Goal: Task Accomplishment & Management: Use online tool/utility

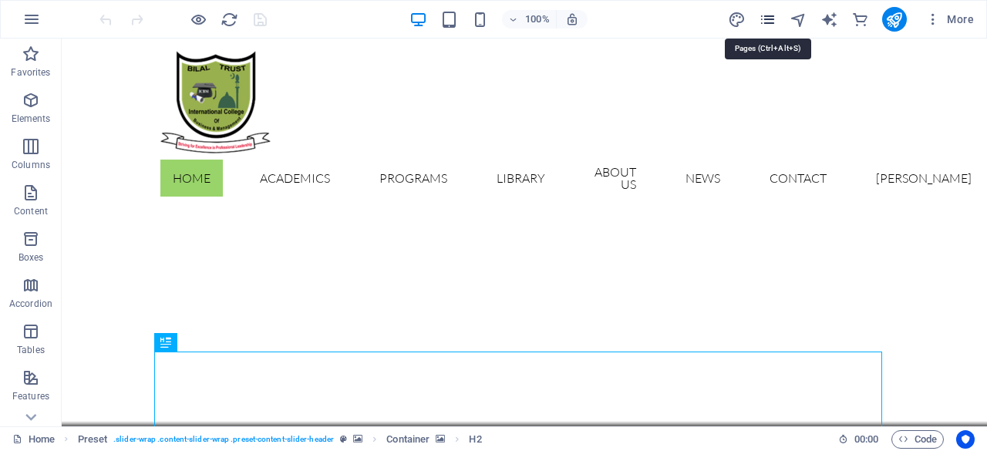
click at [773, 16] on icon "pages" at bounding box center [768, 20] width 18 height 18
click at [773, 17] on icon "pages" at bounding box center [768, 20] width 18 height 18
click at [770, 21] on icon "pages" at bounding box center [768, 20] width 18 height 18
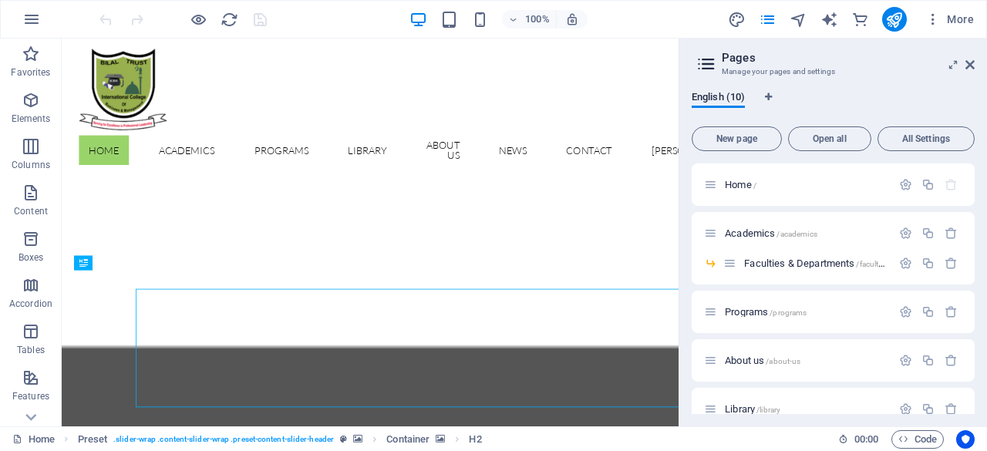
click at [929, 98] on div "English (10)" at bounding box center [833, 105] width 283 height 29
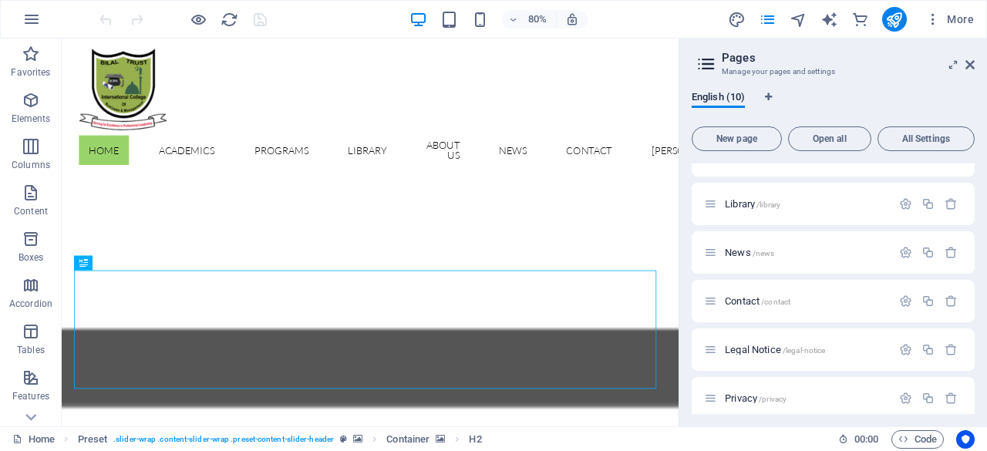
scroll to position [216, 0]
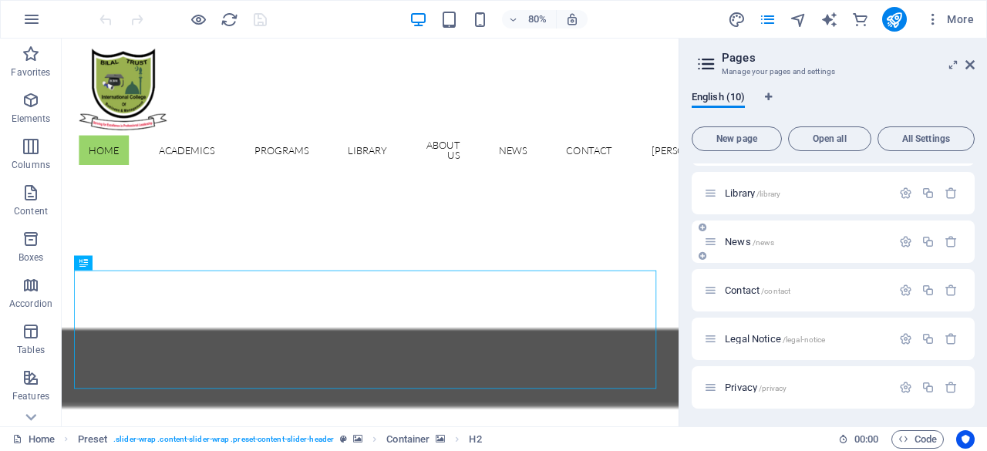
click at [771, 241] on span "/news" at bounding box center [764, 242] width 22 height 8
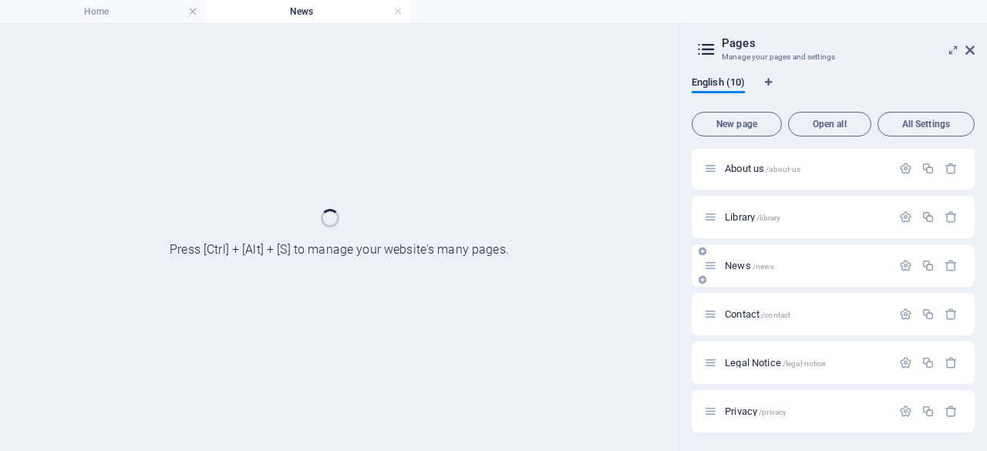
click at [771, 241] on div "Home / Academics /academics Faculties & Departments /faculties-departments Prog…" at bounding box center [833, 201] width 283 height 461
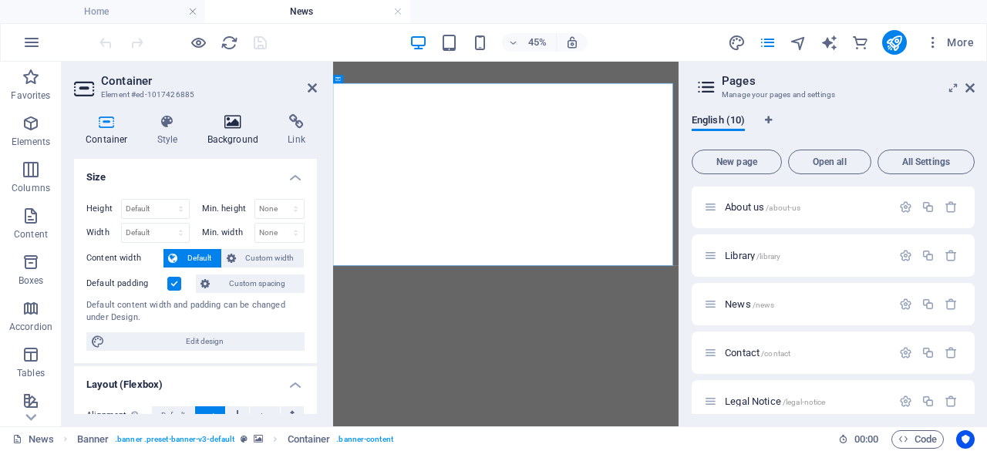
click at [241, 133] on h4 "Background" at bounding box center [236, 130] width 81 height 32
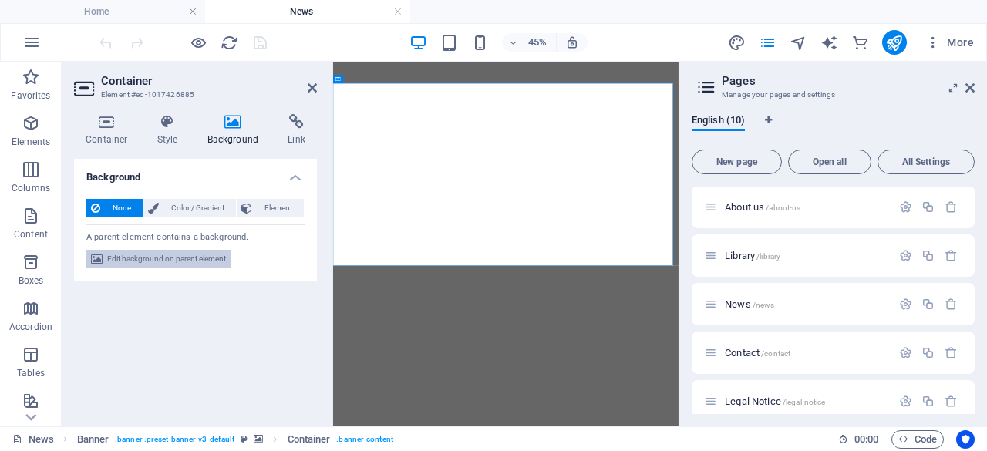
click at [174, 264] on span "Edit background on parent element" at bounding box center [166, 259] width 119 height 19
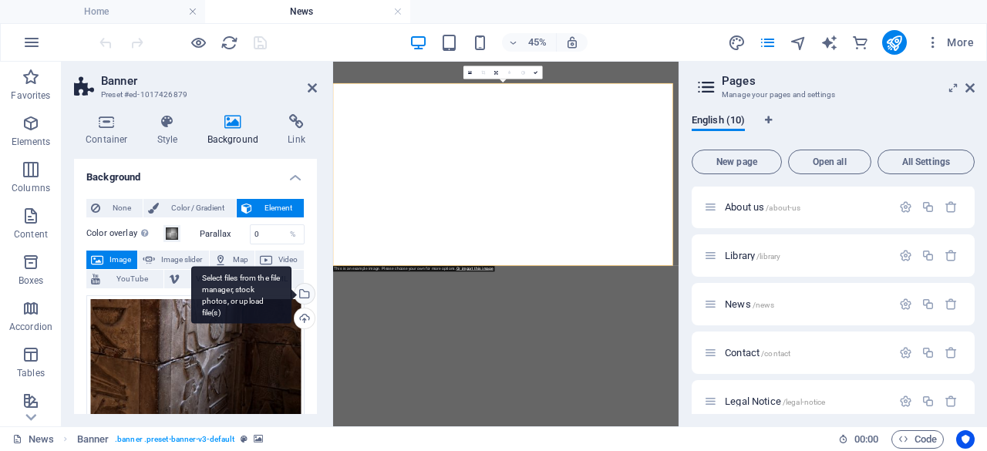
click at [301, 295] on div "Select files from the file manager, stock photos, or upload file(s)" at bounding box center [302, 295] width 23 height 23
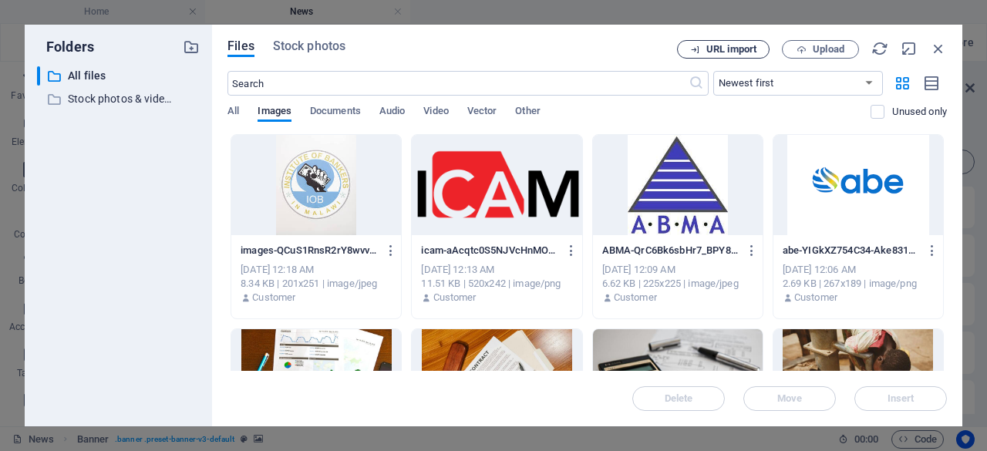
click at [695, 50] on icon "button" at bounding box center [695, 50] width 10 height 10
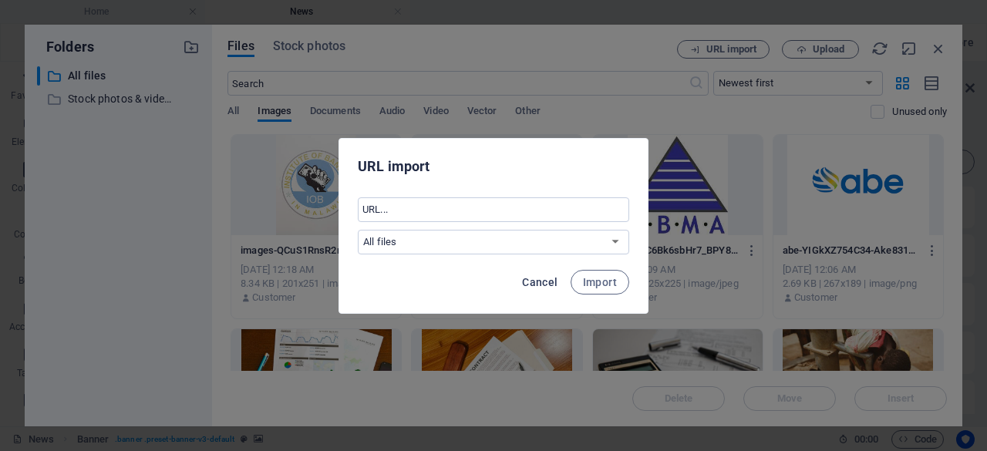
click at [543, 286] on span "Cancel" at bounding box center [539, 282] width 35 height 12
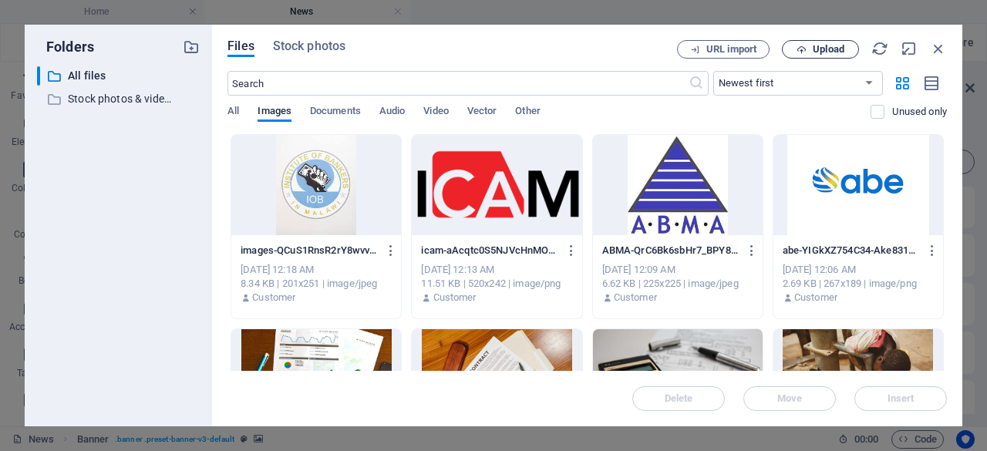
click at [813, 45] on span "Upload" at bounding box center [829, 49] width 32 height 9
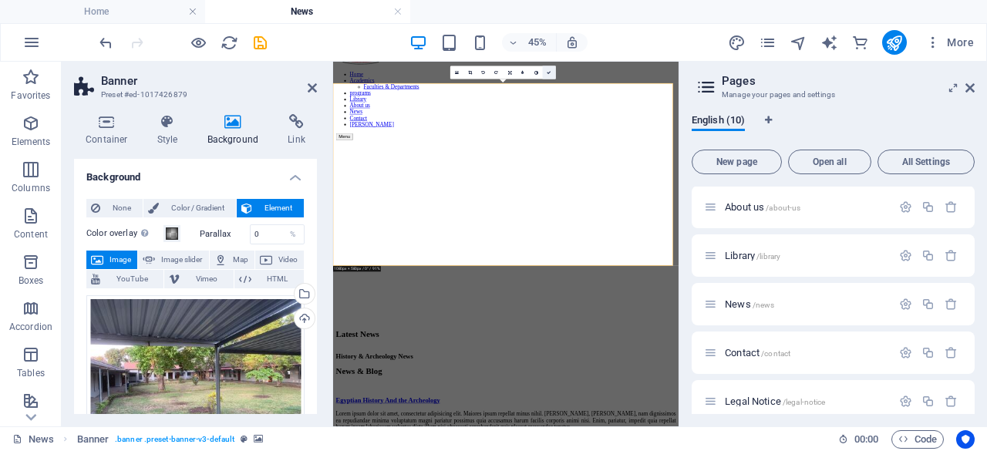
click at [549, 75] on link at bounding box center [549, 72] width 13 height 13
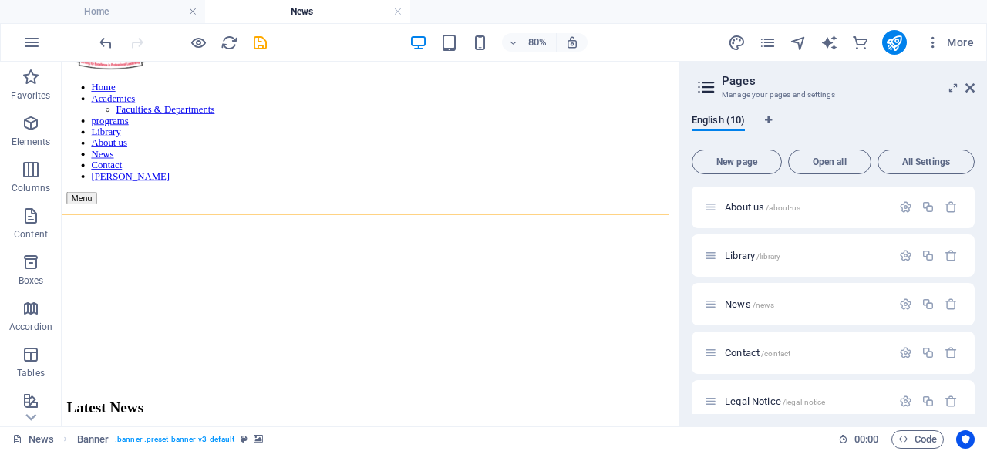
scroll to position [104, 0]
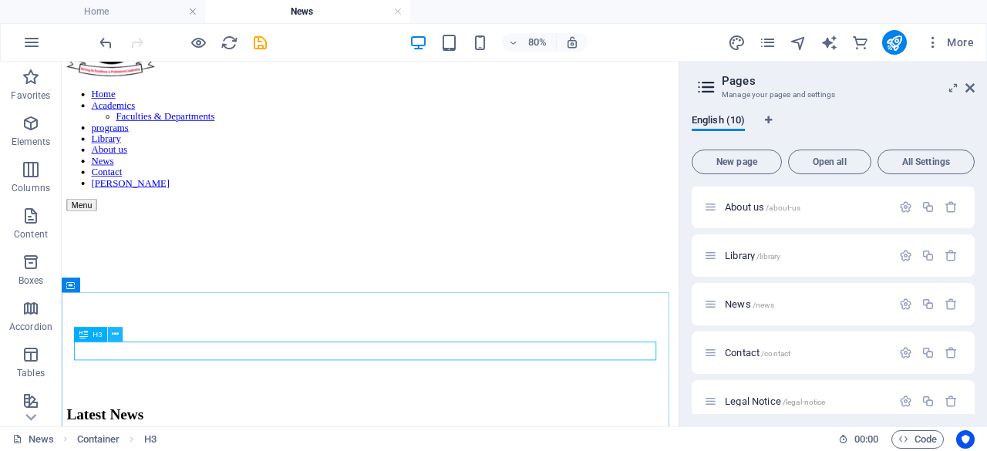
click at [116, 336] on icon at bounding box center [115, 334] width 7 height 13
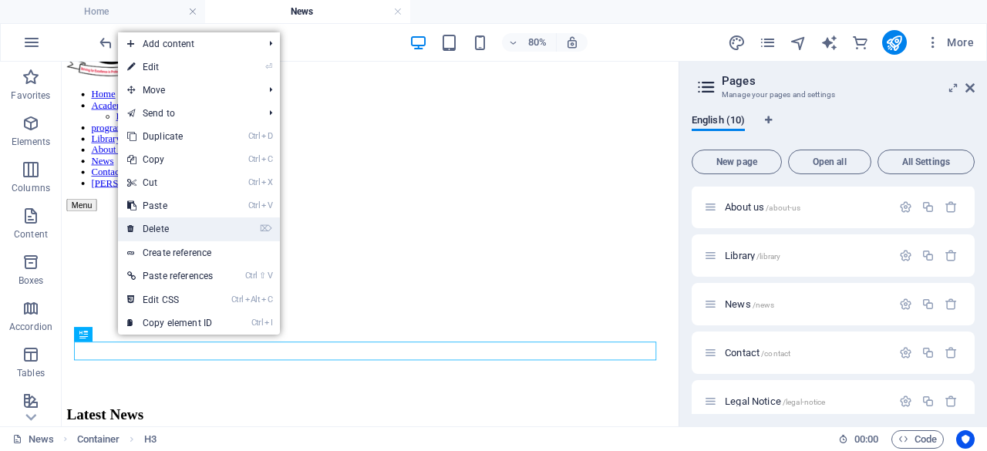
click at [157, 224] on link "⌦ Delete" at bounding box center [170, 228] width 104 height 23
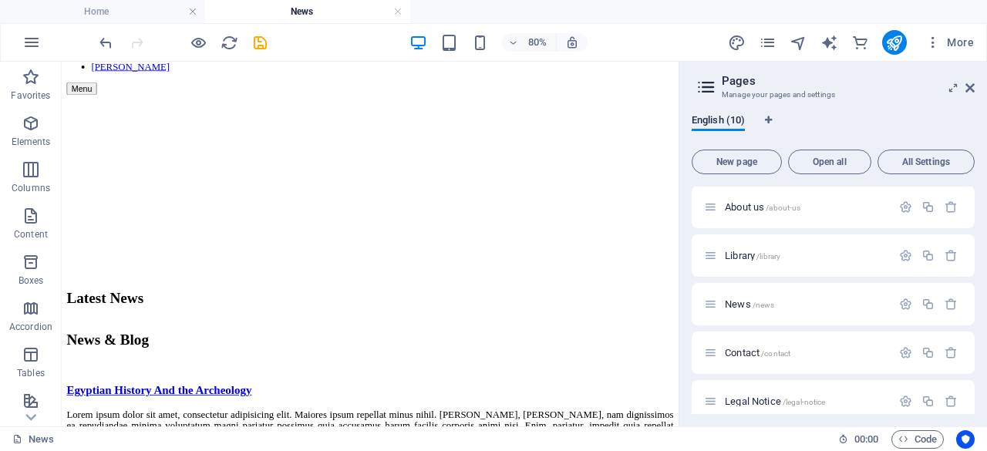
scroll to position [242, 0]
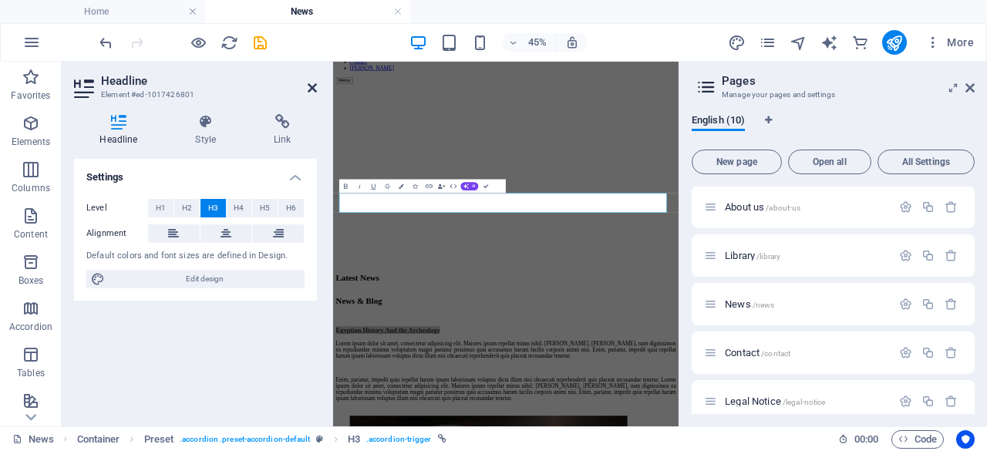
click at [313, 90] on icon at bounding box center [312, 88] width 9 height 12
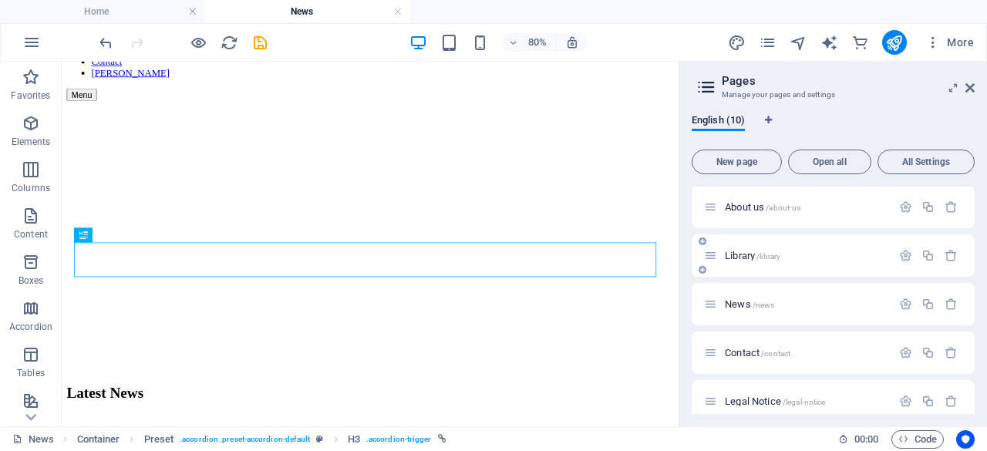
drag, startPoint x: 975, startPoint y: 295, endPoint x: 970, endPoint y: 265, distance: 30.4
click at [970, 265] on div "English (10) New page Open all All Settings Home / Academics /academics Faculti…" at bounding box center [833, 264] width 308 height 325
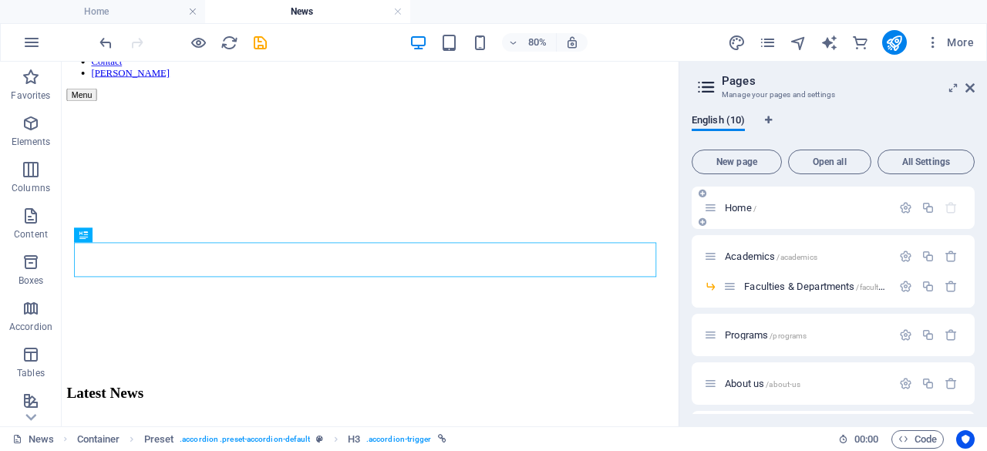
click at [742, 208] on span "Home /" at bounding box center [741, 208] width 32 height 12
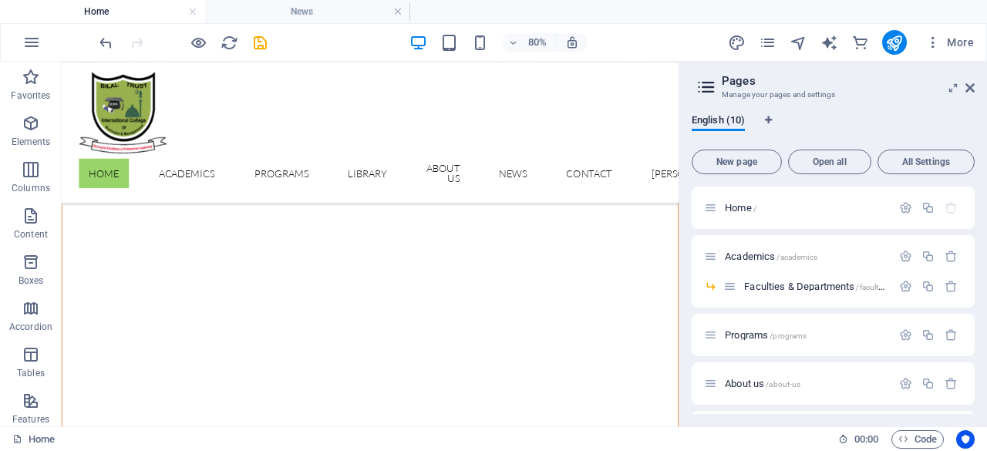
scroll to position [2463, 0]
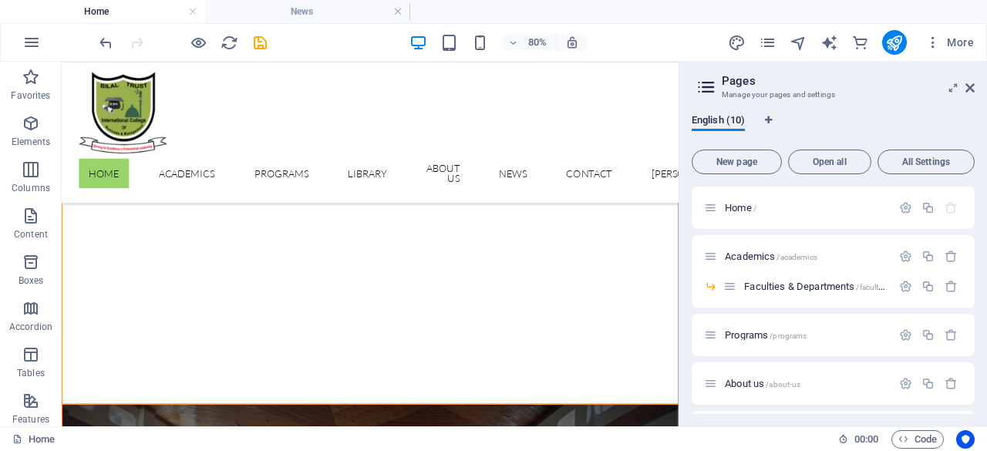
drag, startPoint x: 824, startPoint y: 118, endPoint x: 740, endPoint y: 429, distance: 322.5
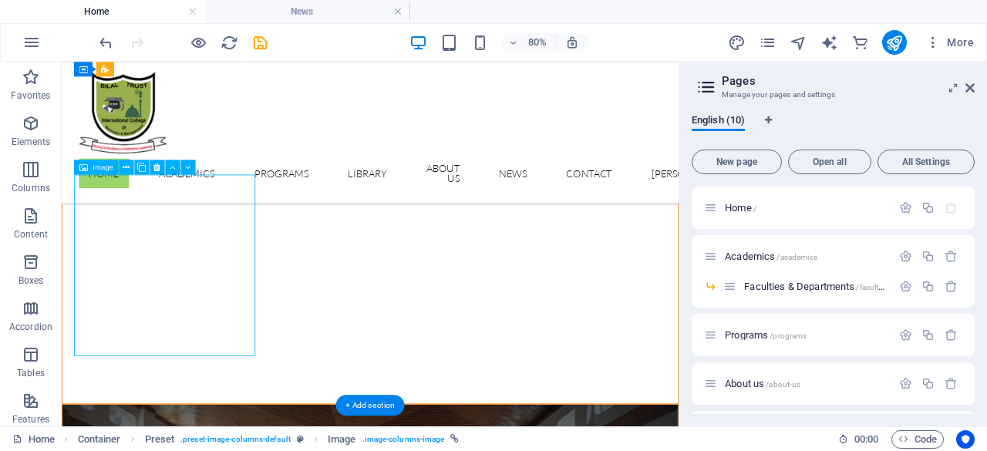
click at [123, 337] on div "Drag here to replace the existing content. Press “Ctrl” if you want to create a…" at bounding box center [370, 244] width 617 height 365
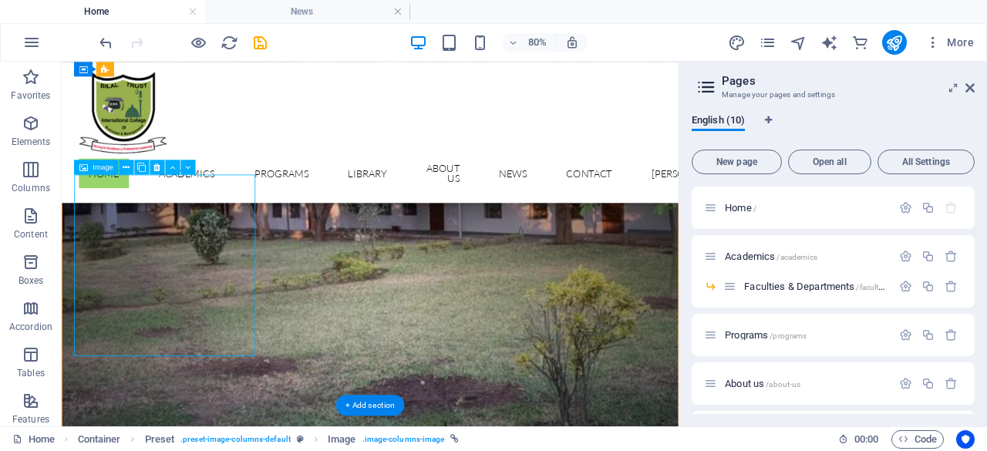
select select "%"
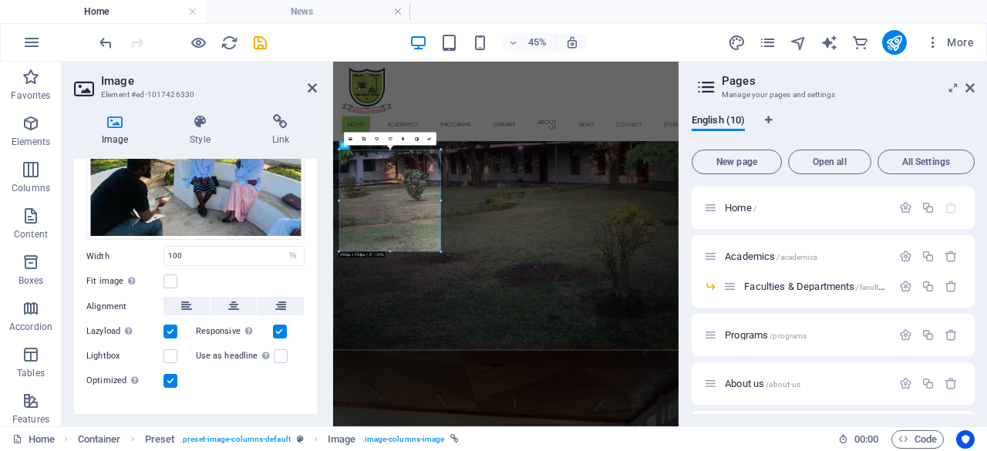
scroll to position [108, 0]
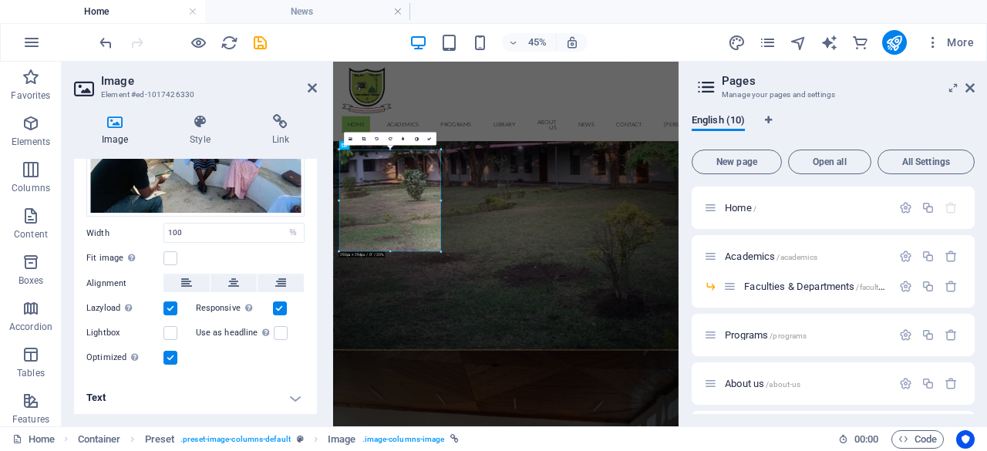
click at [300, 396] on h4 "Text" at bounding box center [195, 397] width 243 height 37
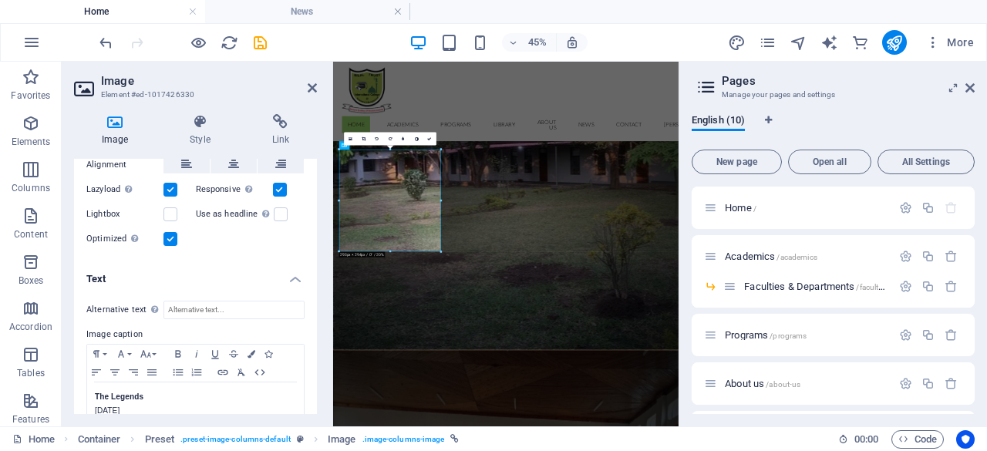
scroll to position [240, 0]
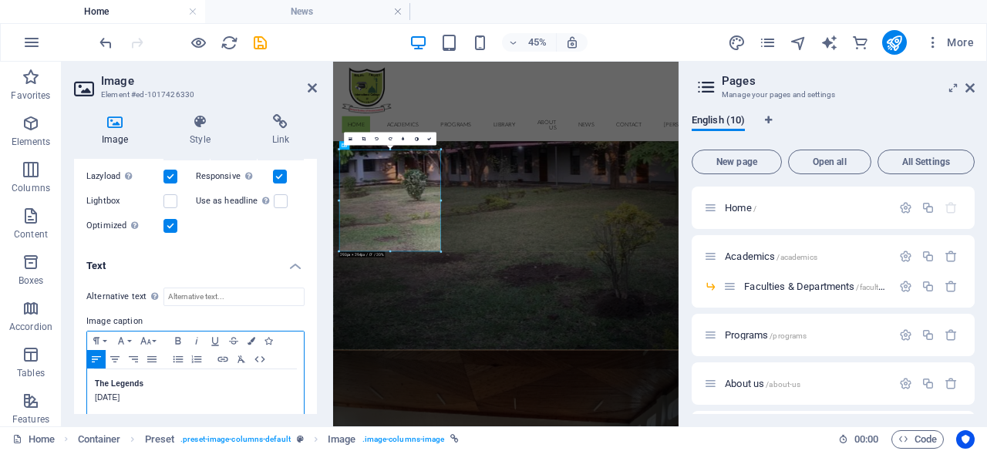
drag, startPoint x: 170, startPoint y: 396, endPoint x: 88, endPoint y: 386, distance: 83.1
click at [88, 386] on div "The Legends 22. January 2020" at bounding box center [195, 392] width 217 height 46
click at [426, 140] on link at bounding box center [429, 138] width 13 height 13
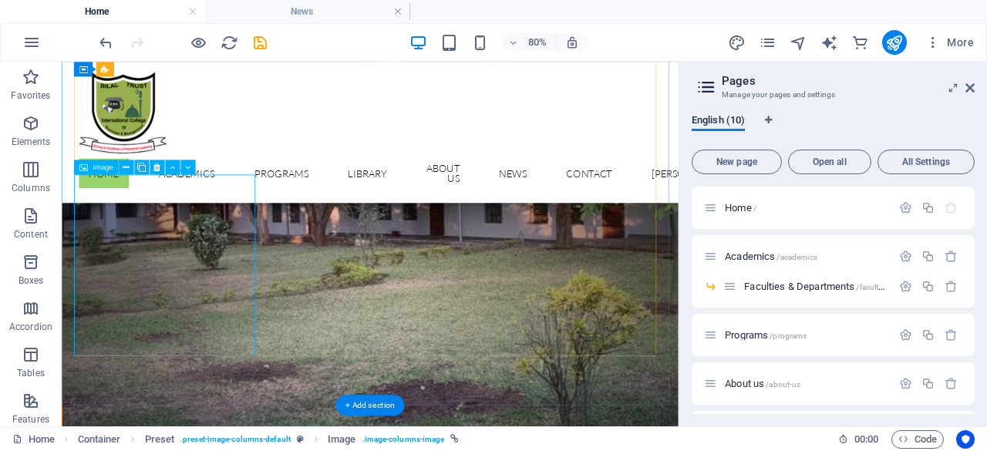
select select "%"
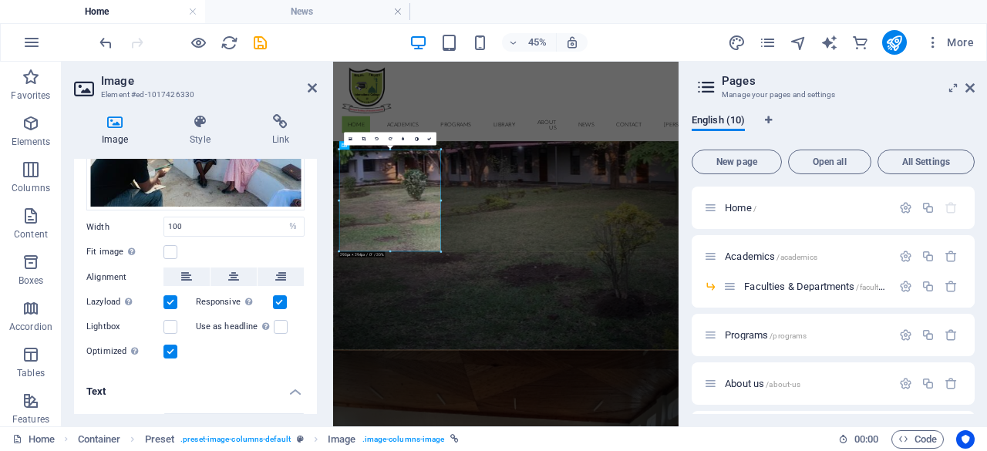
scroll to position [252, 0]
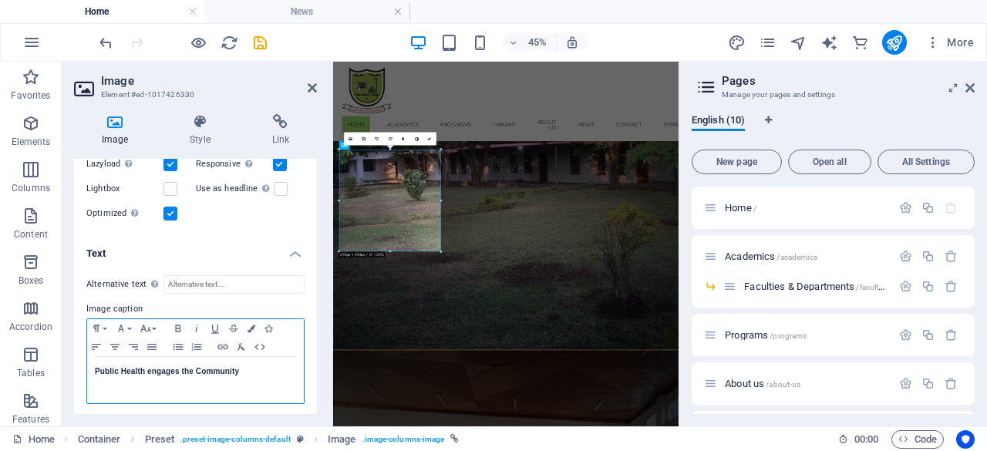
click at [244, 376] on div "Public Health engages the Community" at bounding box center [195, 380] width 217 height 46
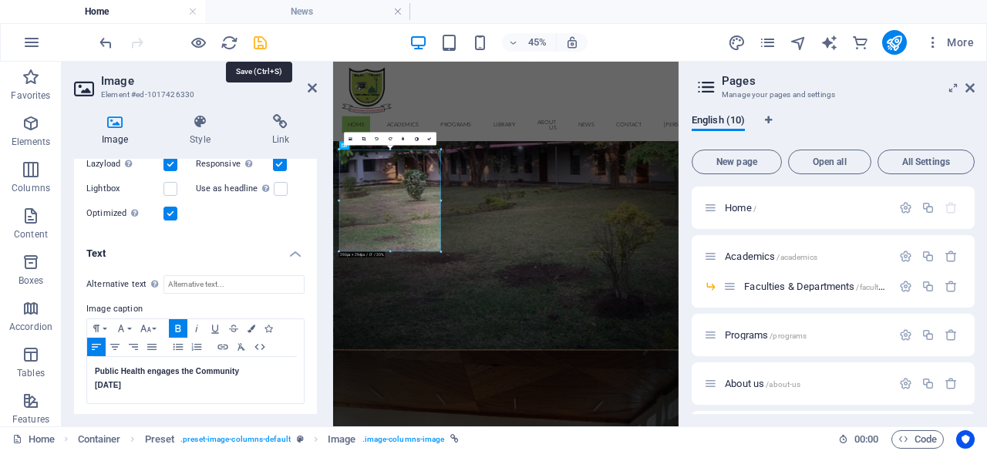
click at [261, 42] on icon "save" at bounding box center [260, 43] width 18 height 18
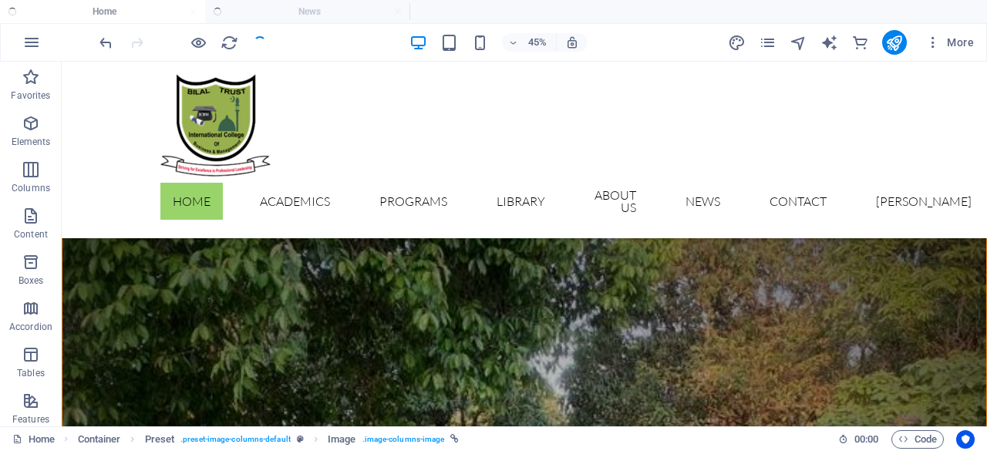
scroll to position [2538, 0]
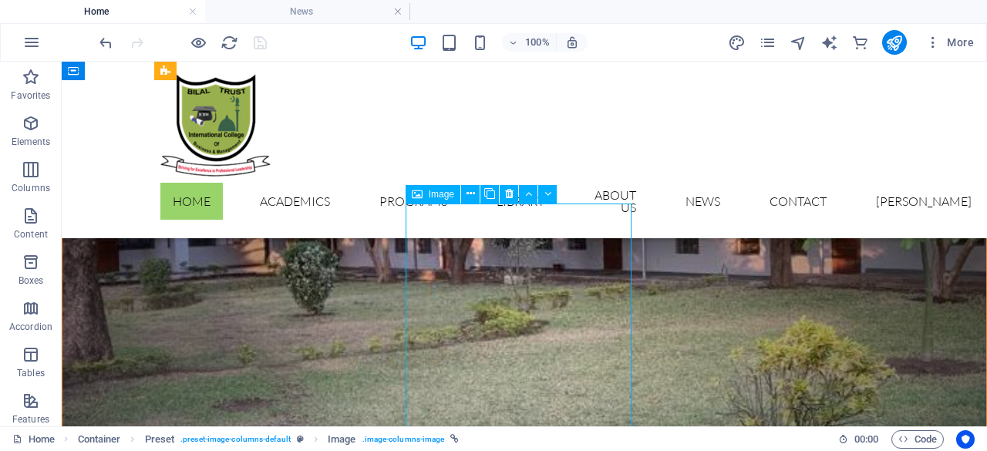
select select "%"
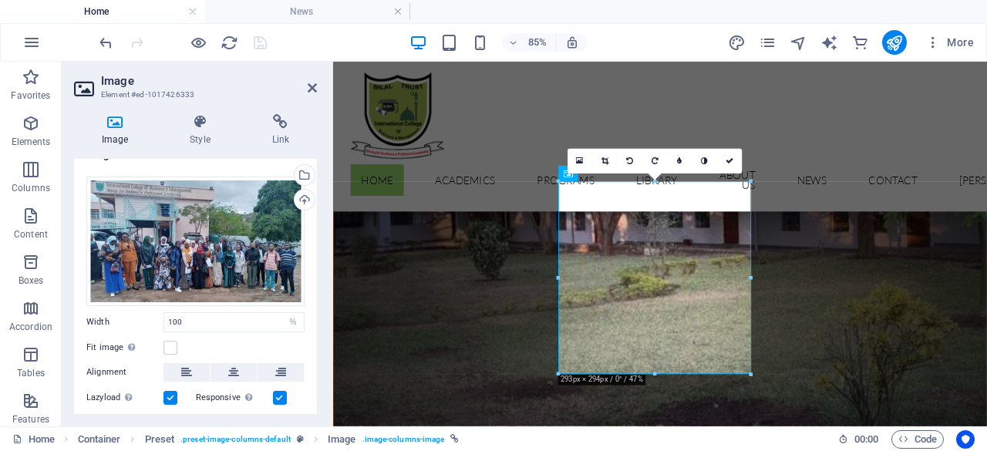
scroll to position [111, 0]
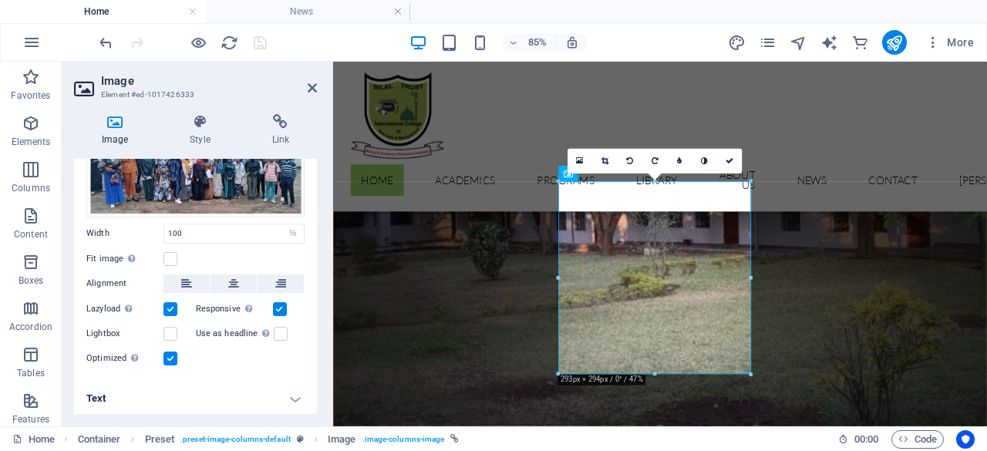
click at [298, 397] on h4 "Text" at bounding box center [195, 398] width 243 height 37
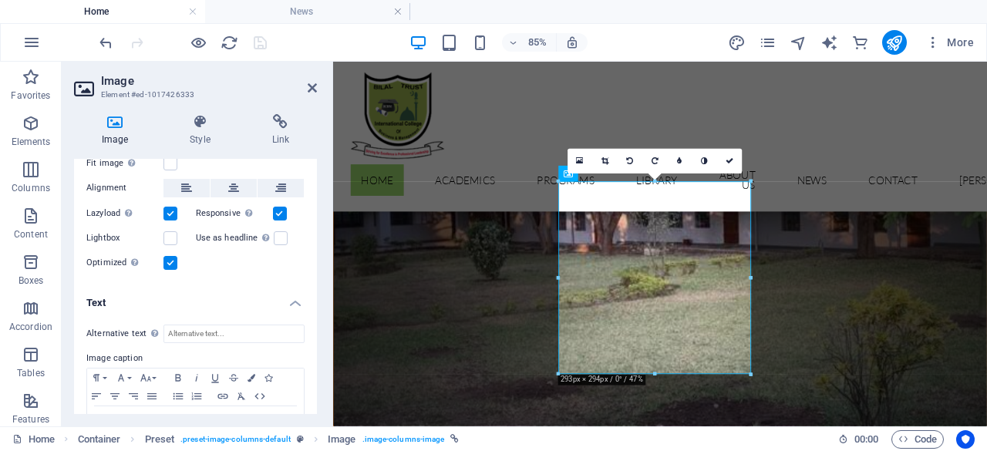
scroll to position [256, 0]
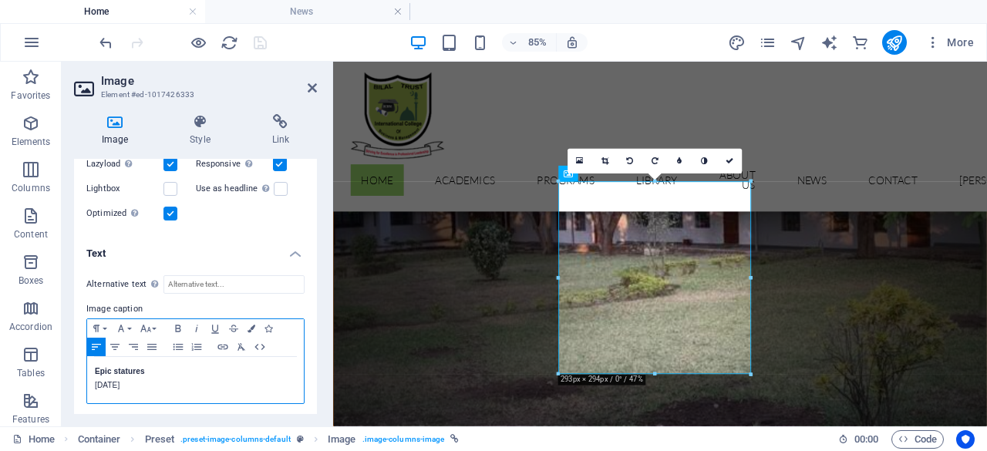
drag, startPoint x: 162, startPoint y: 391, endPoint x: 68, endPoint y: 374, distance: 95.6
click at [68, 374] on div "Image Style Link Image Drag files here, click to choose files or select files f…" at bounding box center [196, 264] width 268 height 325
click at [102, 380] on p "08. February 2020" at bounding box center [195, 386] width 201 height 14
drag, startPoint x: 120, startPoint y: 369, endPoint x: 77, endPoint y: 369, distance: 43.2
click at [77, 369] on div "Alternative text The alternative text is used by devices that cannot display im…" at bounding box center [195, 340] width 243 height 154
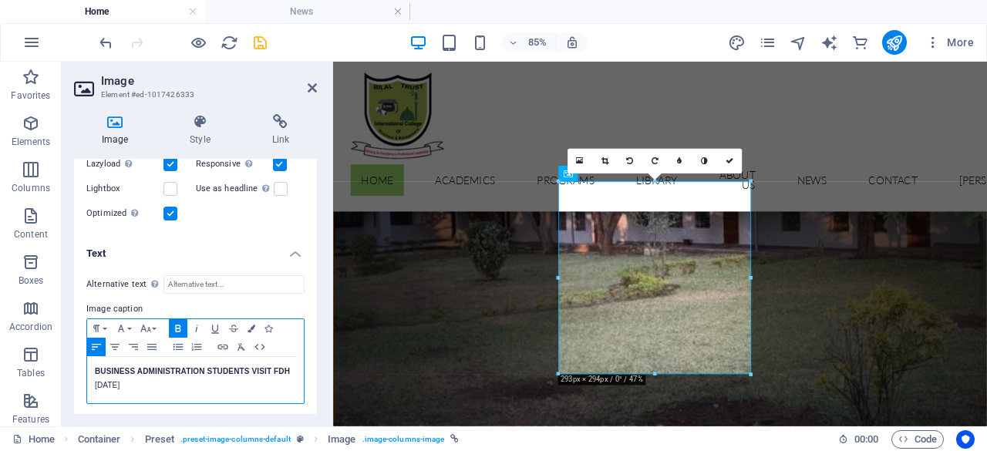
click at [160, 380] on p "08. February 2020" at bounding box center [195, 386] width 201 height 14
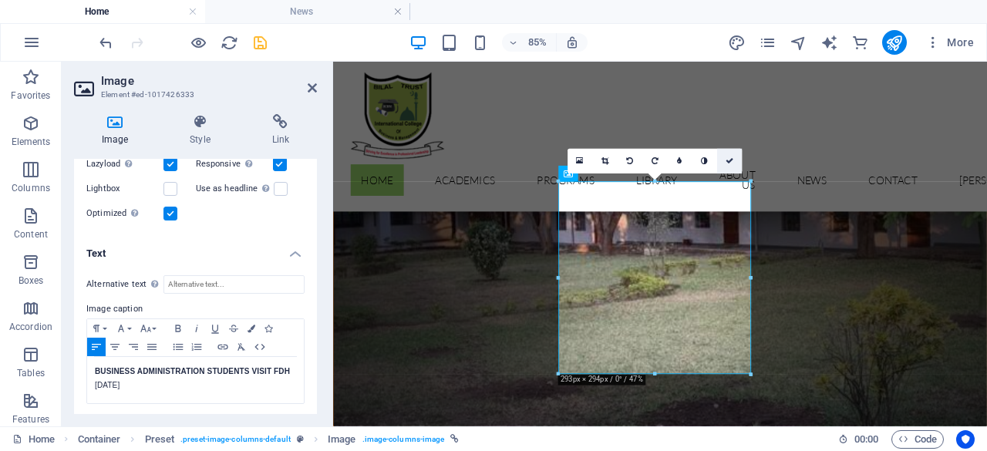
click at [733, 161] on icon at bounding box center [730, 161] width 8 height 8
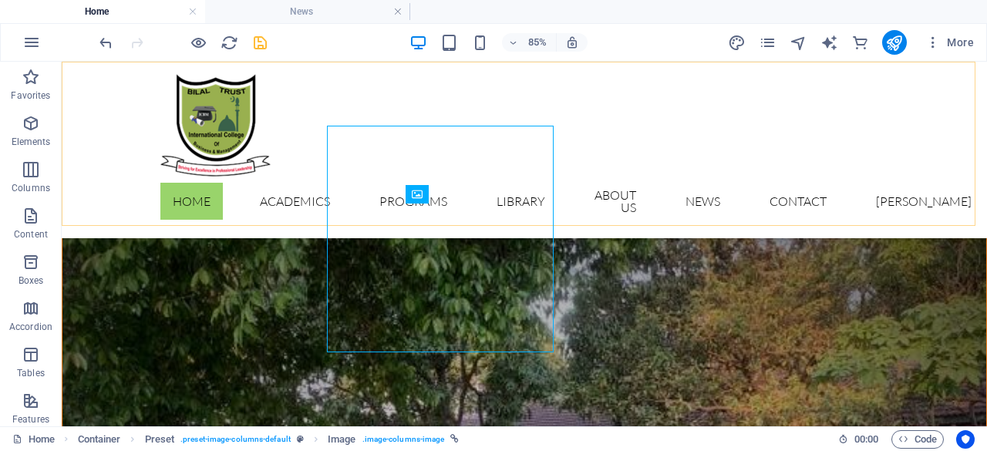
scroll to position [2538, 0]
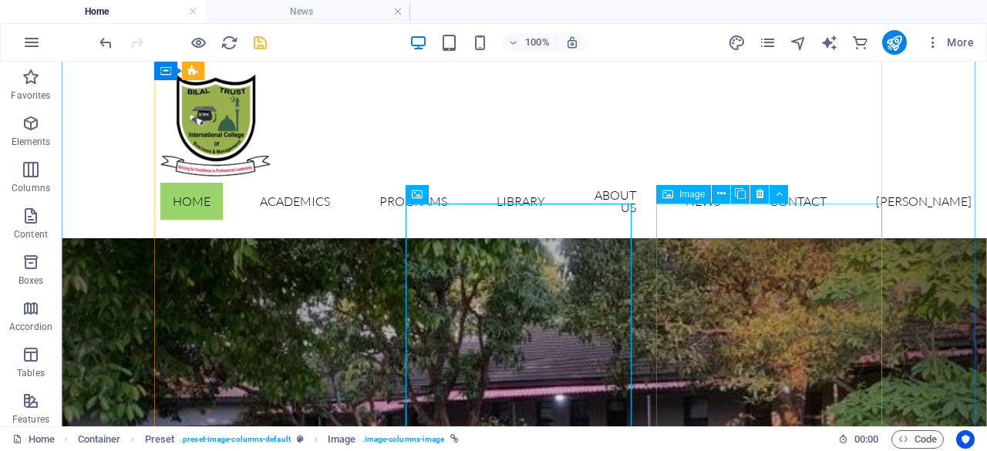
select select "%"
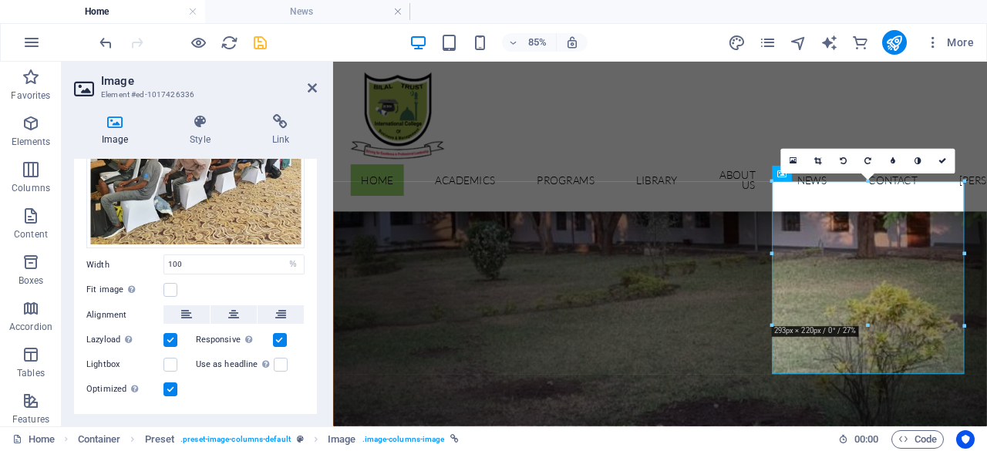
scroll to position [147, 0]
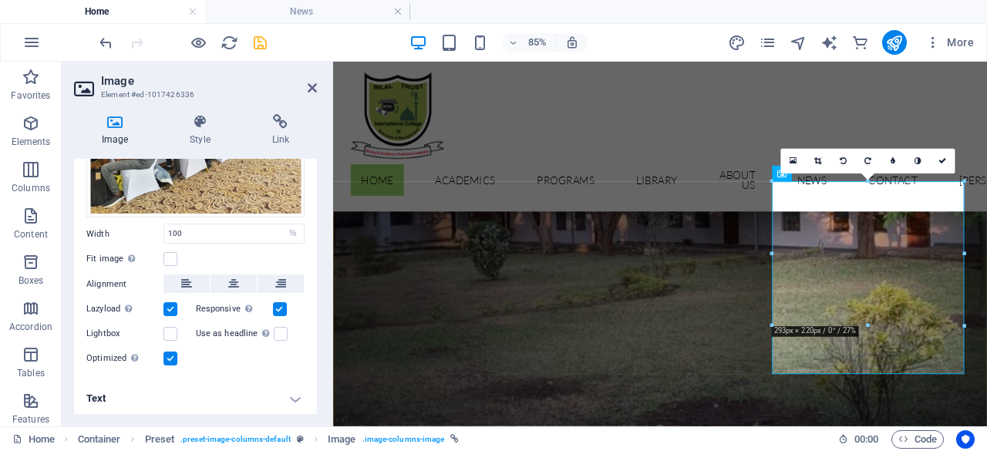
click at [293, 394] on h4 "Text" at bounding box center [195, 398] width 243 height 37
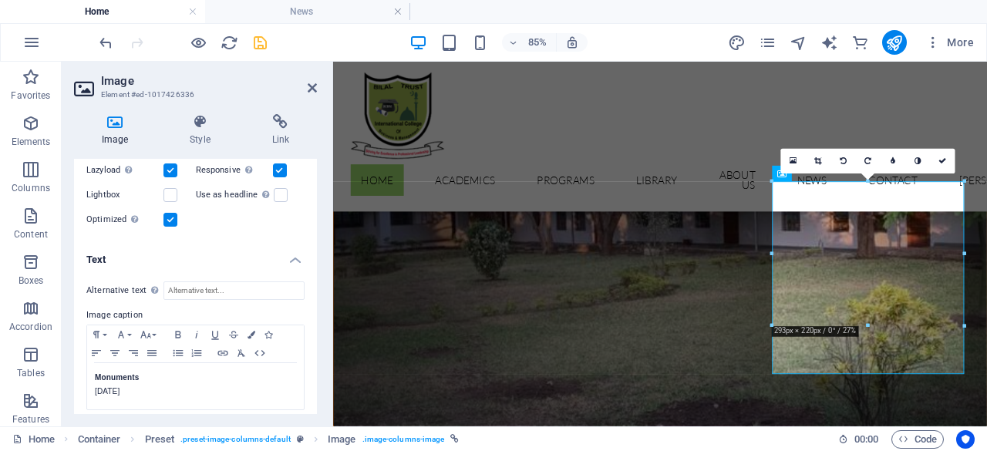
scroll to position [291, 0]
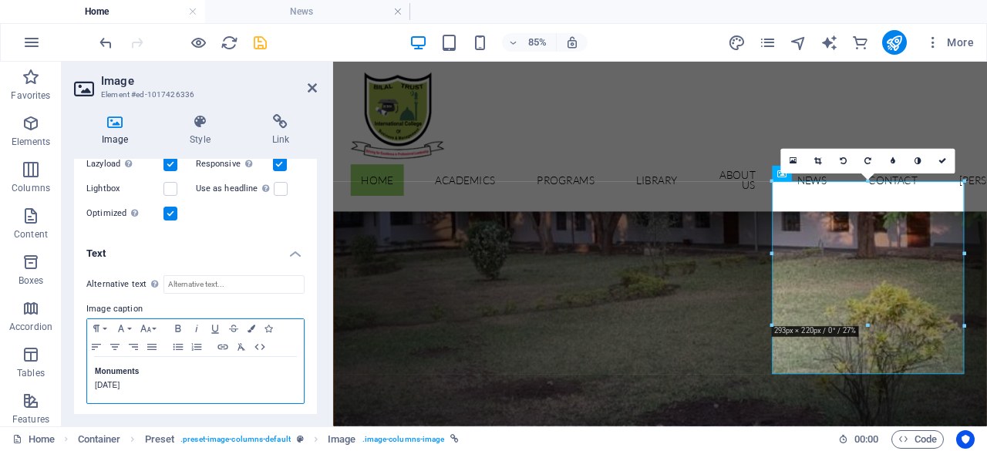
click at [156, 379] on p "14. April 2020" at bounding box center [195, 386] width 201 height 14
click at [142, 369] on p "Monuments" at bounding box center [195, 372] width 201 height 14
click at [104, 383] on p "14. April 2020" at bounding box center [195, 386] width 201 height 14
drag, startPoint x: 109, startPoint y: 384, endPoint x: 123, endPoint y: 384, distance: 14.7
click at [123, 384] on p "15. April 2020" at bounding box center [195, 386] width 201 height 14
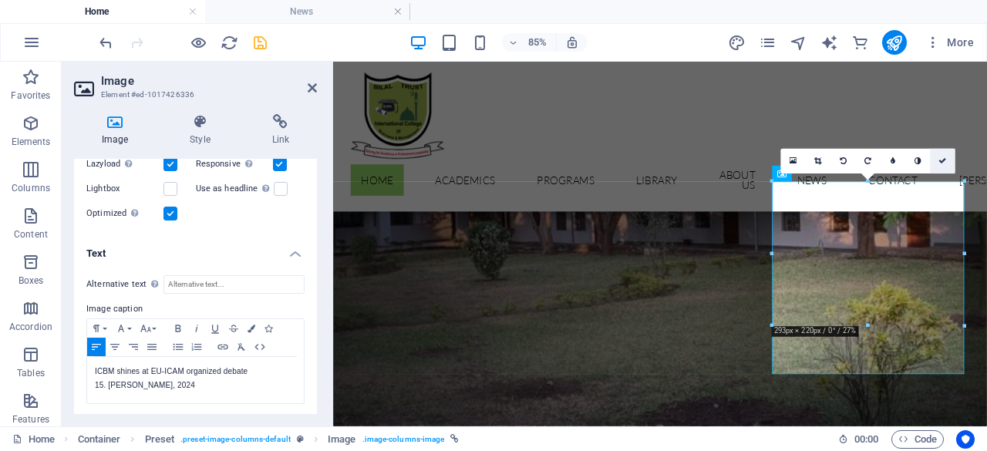
click at [945, 166] on link at bounding box center [942, 161] width 25 height 25
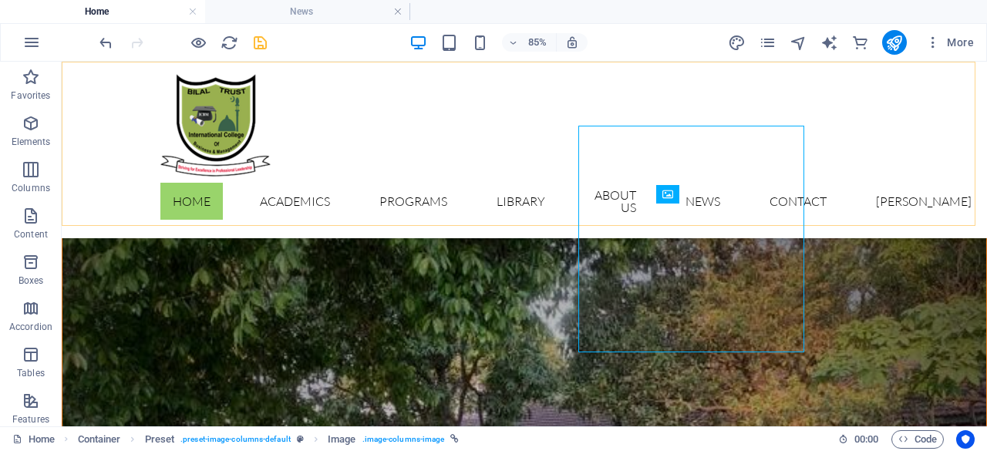
scroll to position [2538, 0]
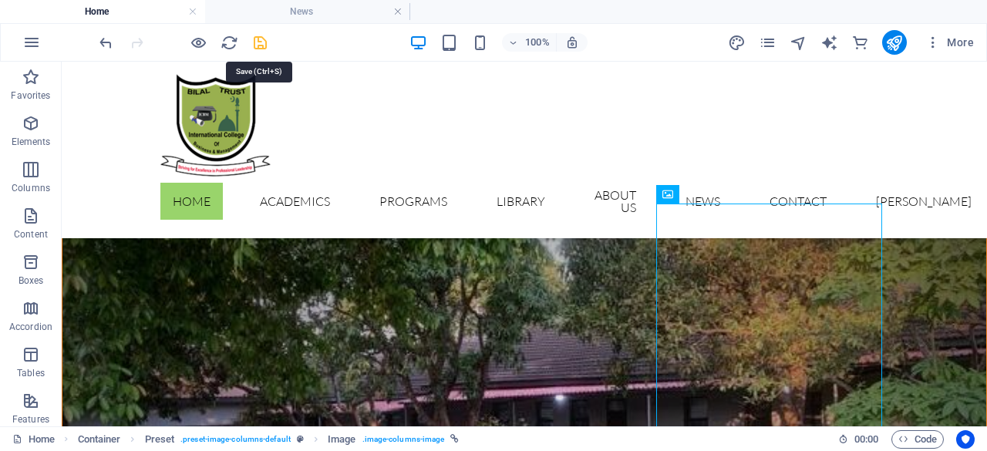
click at [262, 44] on icon "save" at bounding box center [260, 43] width 18 height 18
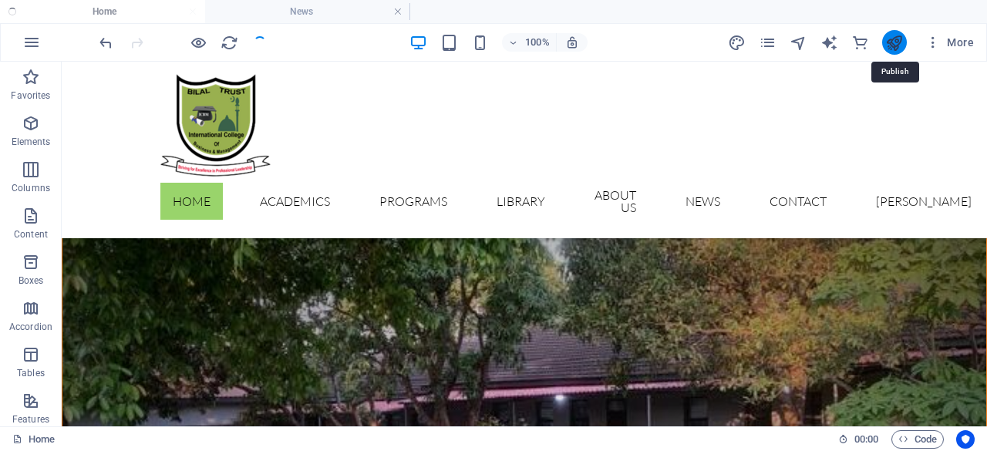
click at [898, 47] on icon "publish" at bounding box center [894, 43] width 18 height 18
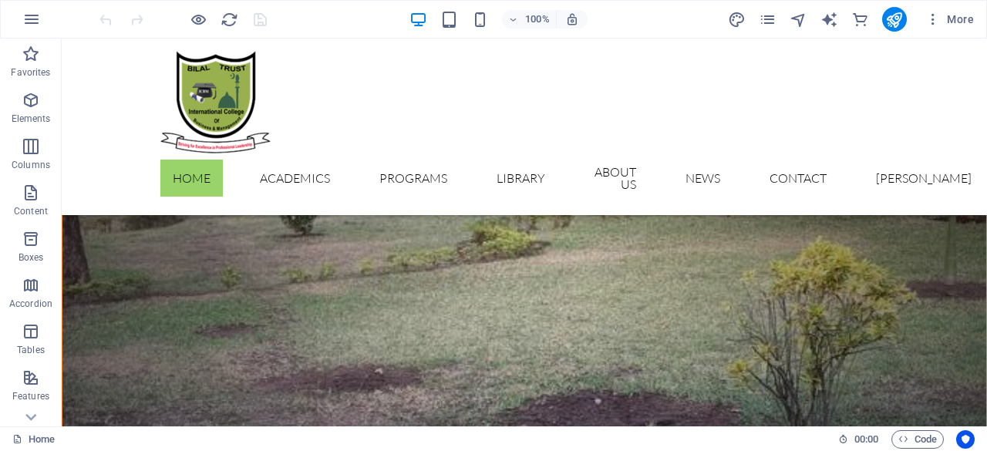
scroll to position [2804, 0]
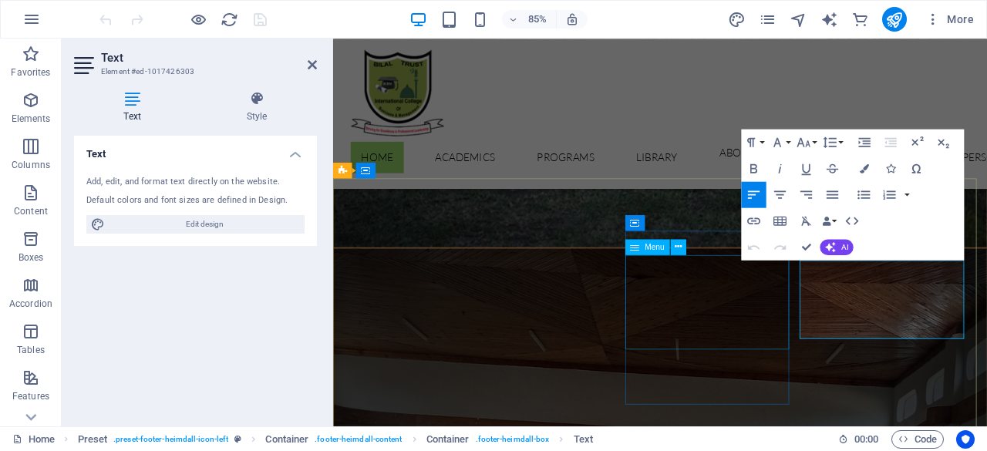
scroll to position [2727, 0]
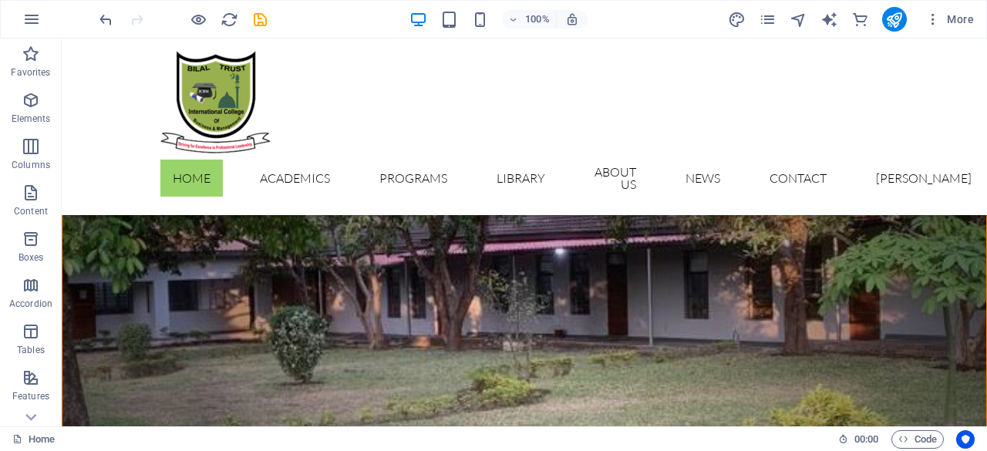
scroll to position [2614, 0]
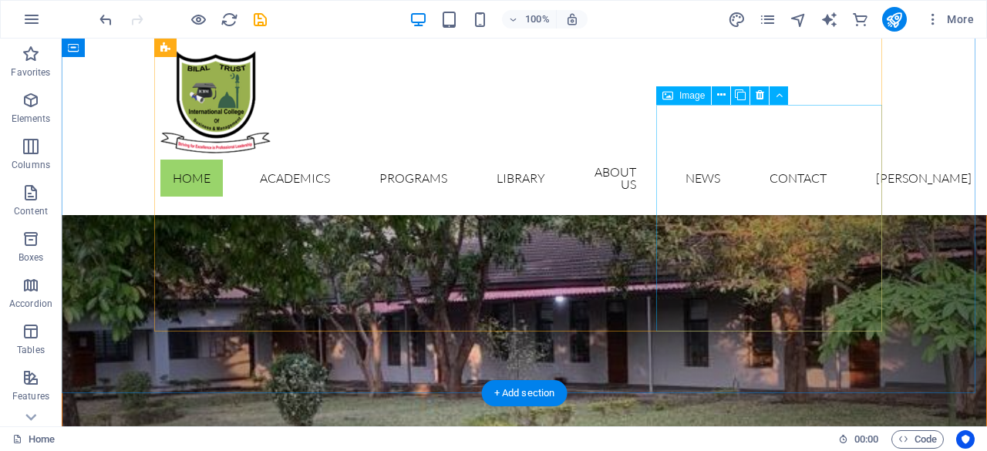
select select "%"
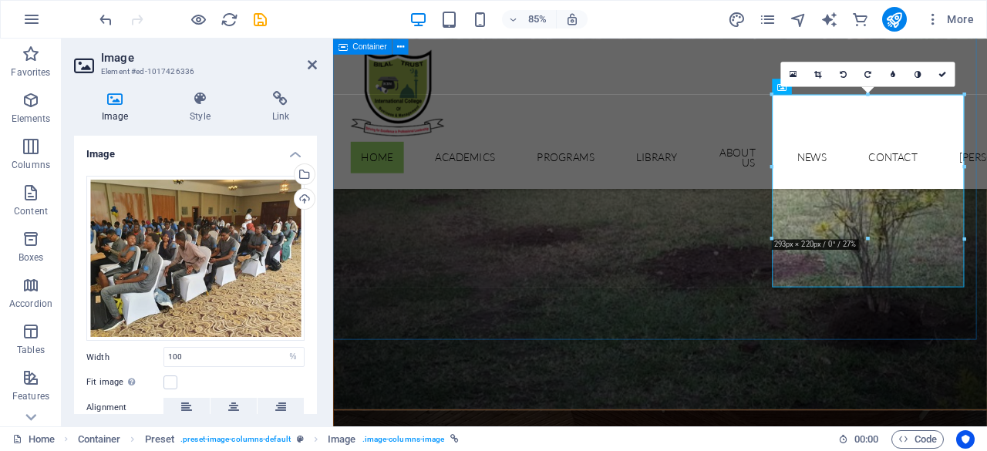
scroll to position [2537, 0]
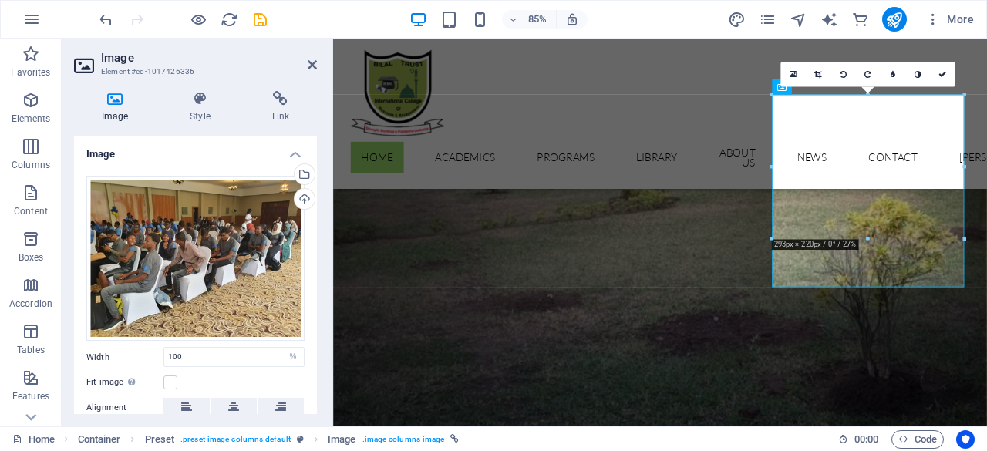
drag, startPoint x: 313, startPoint y: 307, endPoint x: 316, endPoint y: 349, distance: 42.5
click at [316, 349] on div "Image Drag files here, click to choose files or select files from Files or our …" at bounding box center [195, 275] width 243 height 278
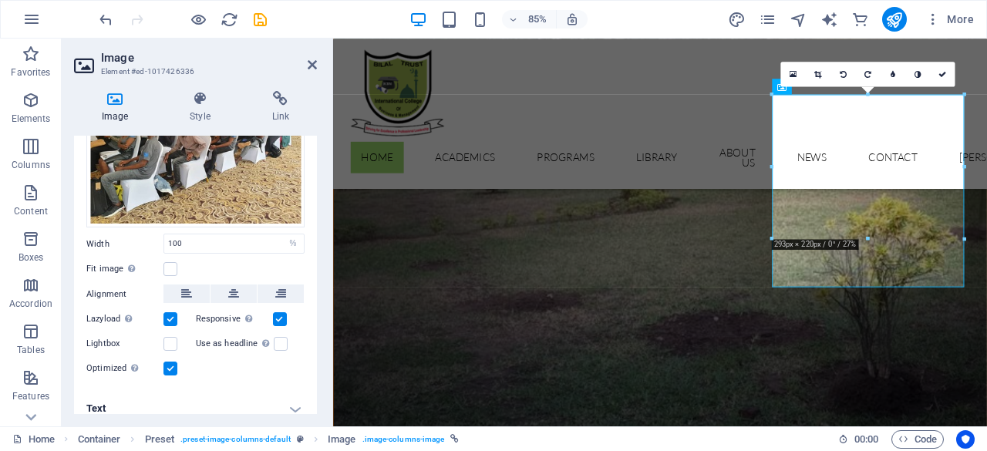
scroll to position [114, 0]
click at [293, 403] on h4 "Text" at bounding box center [195, 407] width 243 height 37
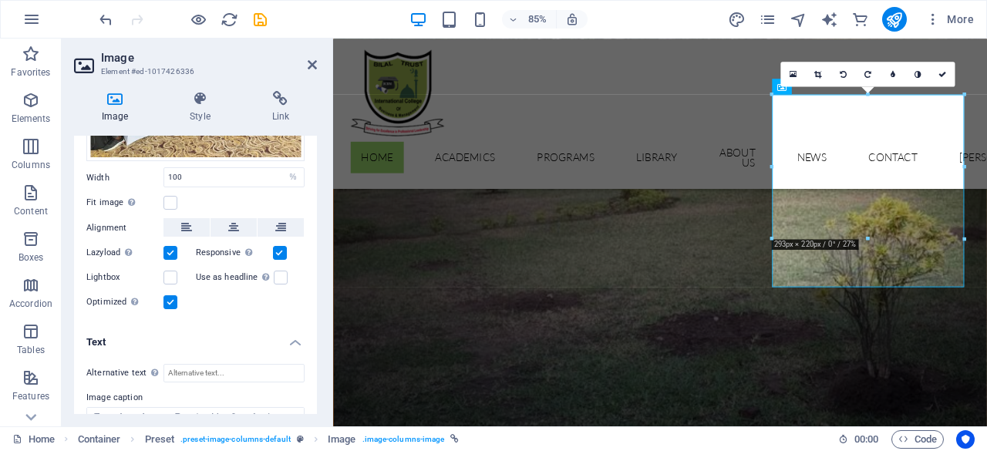
scroll to position [268, 0]
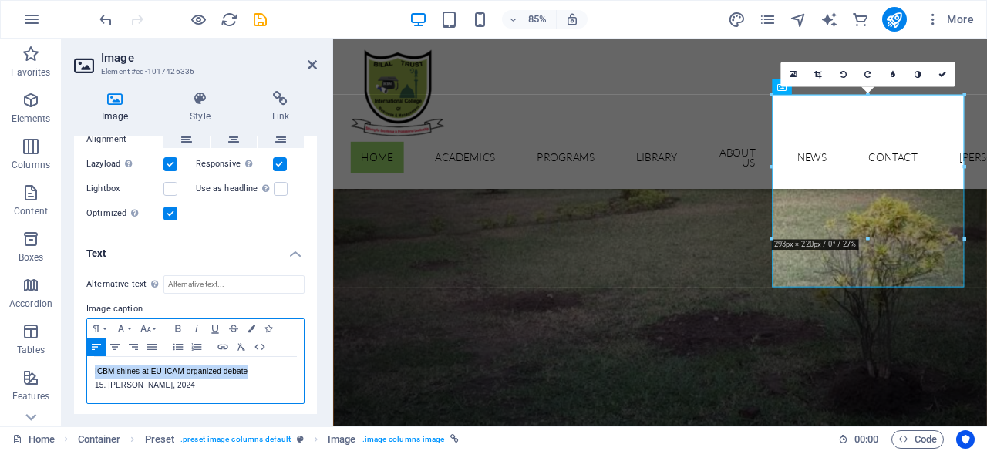
drag, startPoint x: 255, startPoint y: 365, endPoint x: 83, endPoint y: 373, distance: 172.1
click at [83, 373] on div "Alternative text The alternative text is used by devices that cannot display im…" at bounding box center [195, 340] width 243 height 154
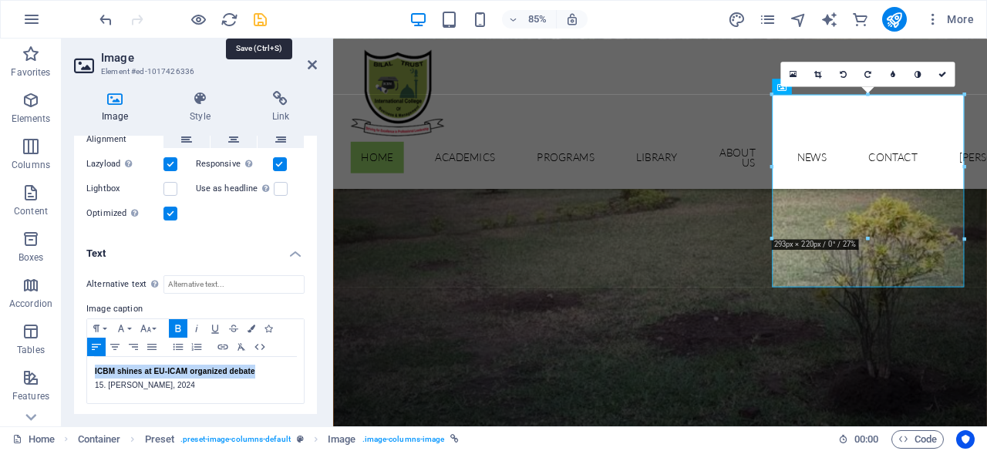
click at [264, 20] on icon "save" at bounding box center [260, 20] width 18 height 18
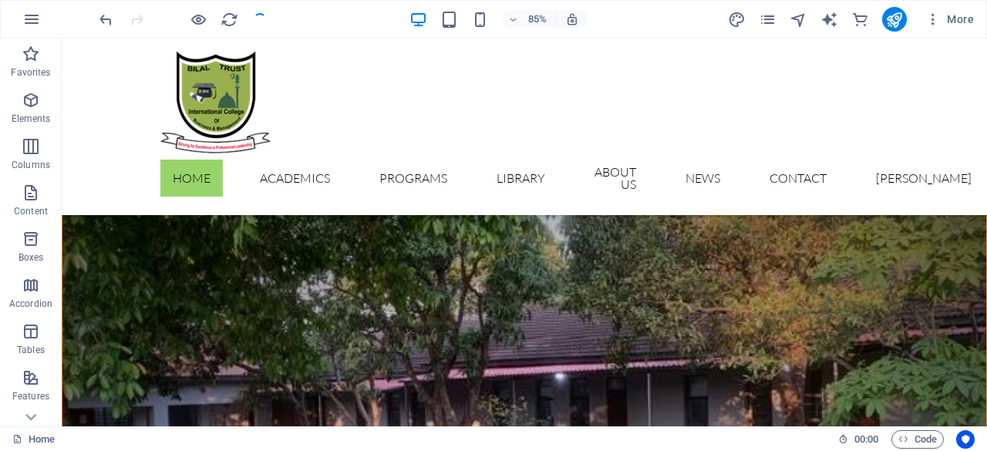
scroll to position [2614, 0]
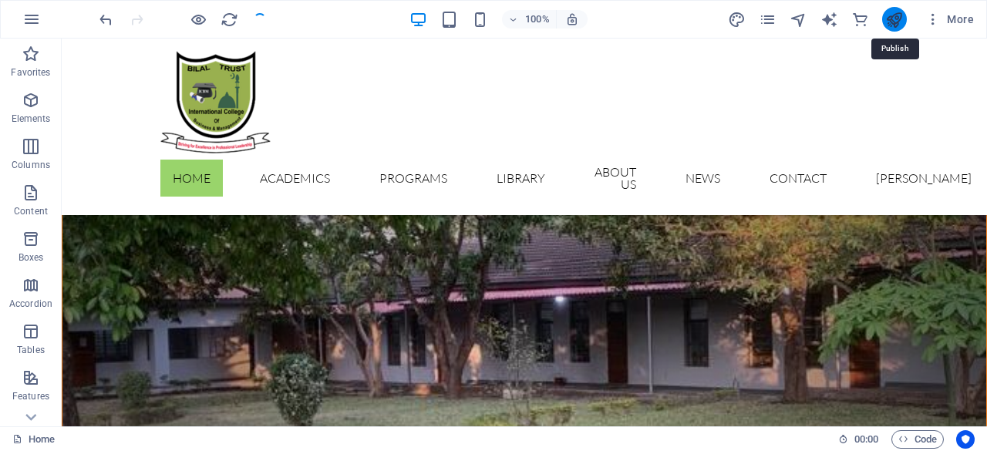
click at [891, 22] on icon "publish" at bounding box center [894, 20] width 18 height 18
